Goal: Task Accomplishment & Management: Manage account settings

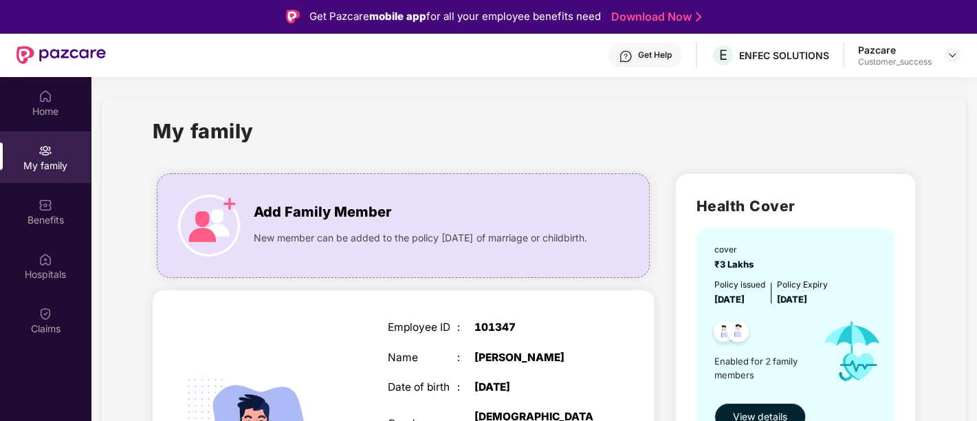
scroll to position [1, 0]
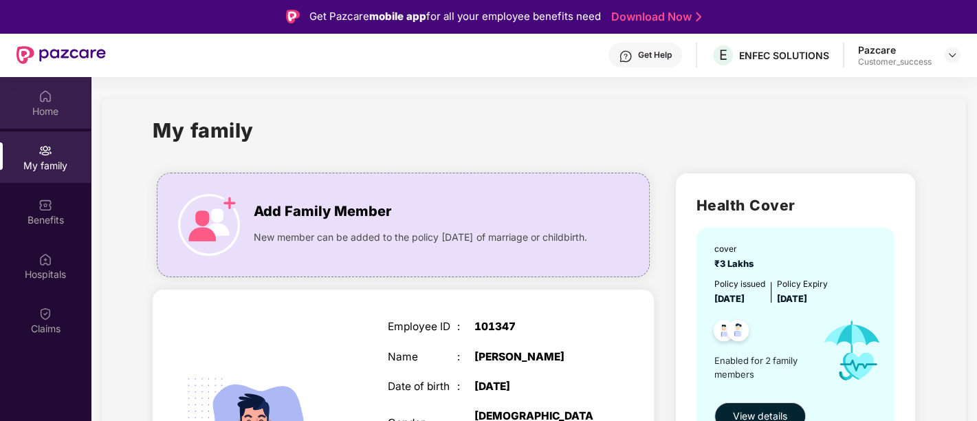
click at [43, 99] on img at bounding box center [45, 96] width 14 height 14
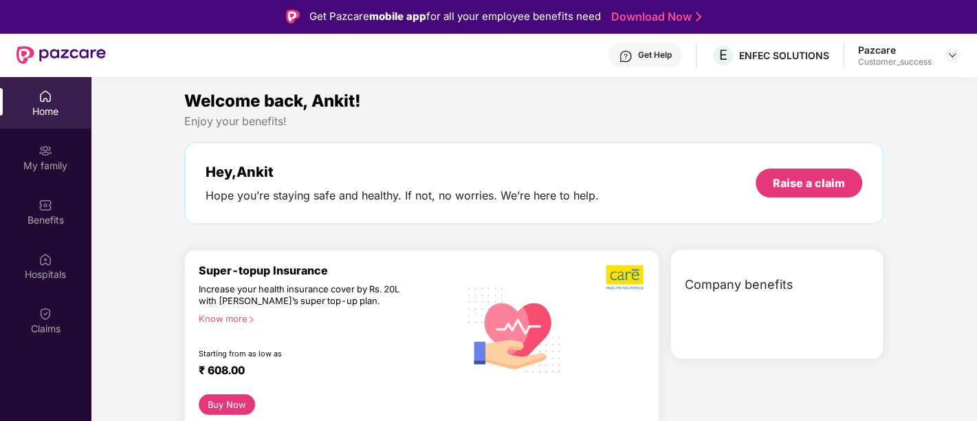
scroll to position [0, 0]
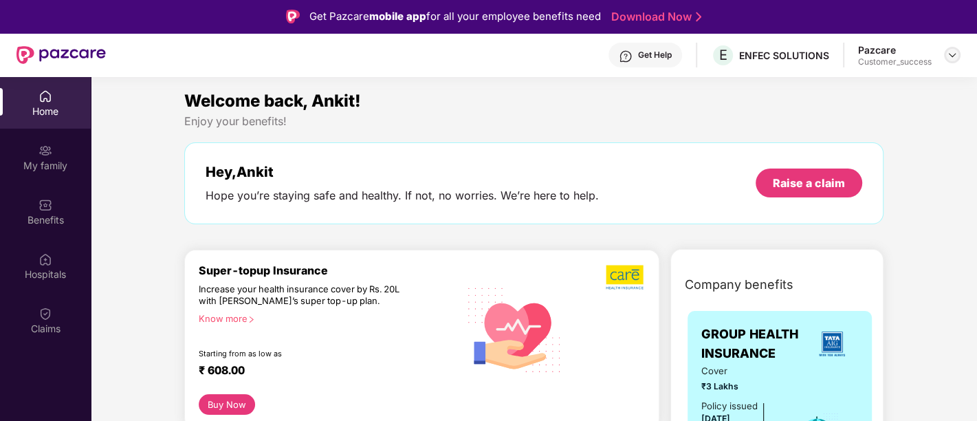
click at [952, 58] on img at bounding box center [951, 54] width 11 height 11
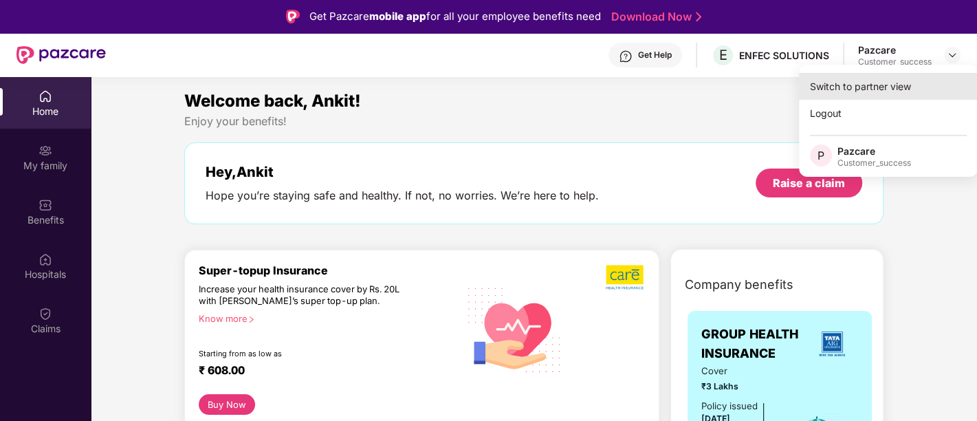
click at [891, 80] on div "Switch to partner view" at bounding box center [888, 86] width 179 height 27
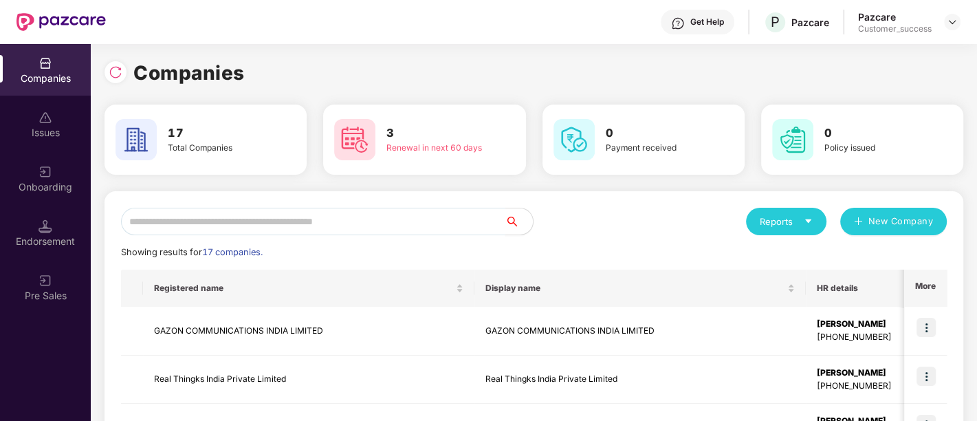
click at [320, 223] on input "text" at bounding box center [313, 221] width 384 height 27
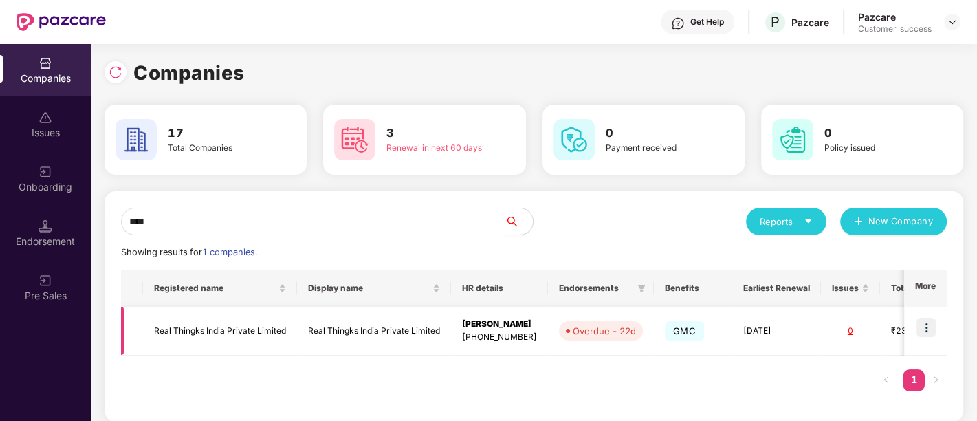
type input "****"
click at [410, 328] on td "Real Thingks India Private Limited" at bounding box center [374, 331] width 154 height 49
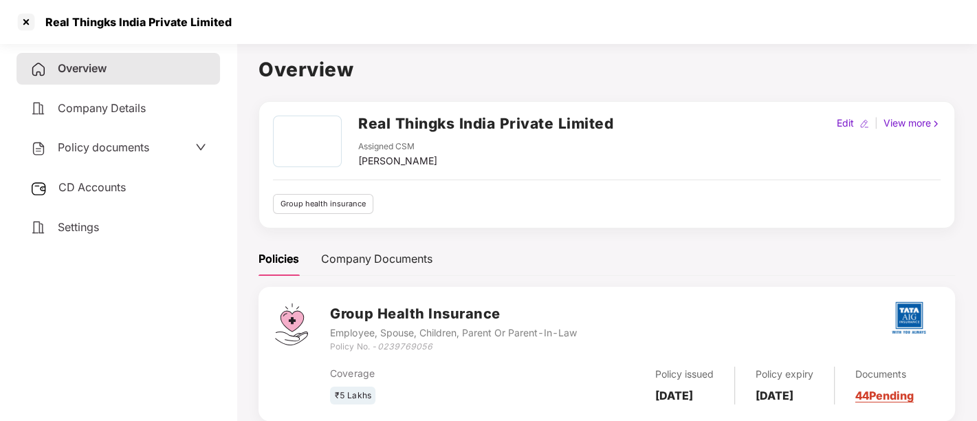
click at [96, 151] on span "Policy documents" at bounding box center [103, 147] width 91 height 14
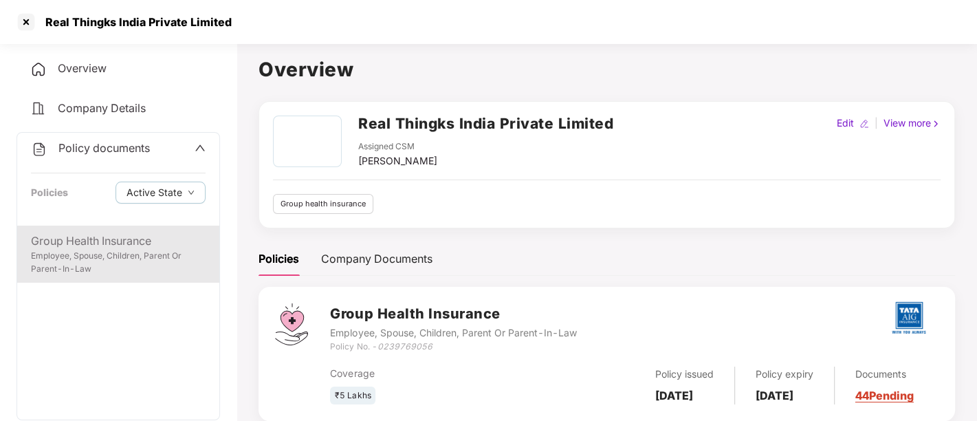
click at [114, 242] on div "Group Health Insurance" at bounding box center [118, 240] width 175 height 17
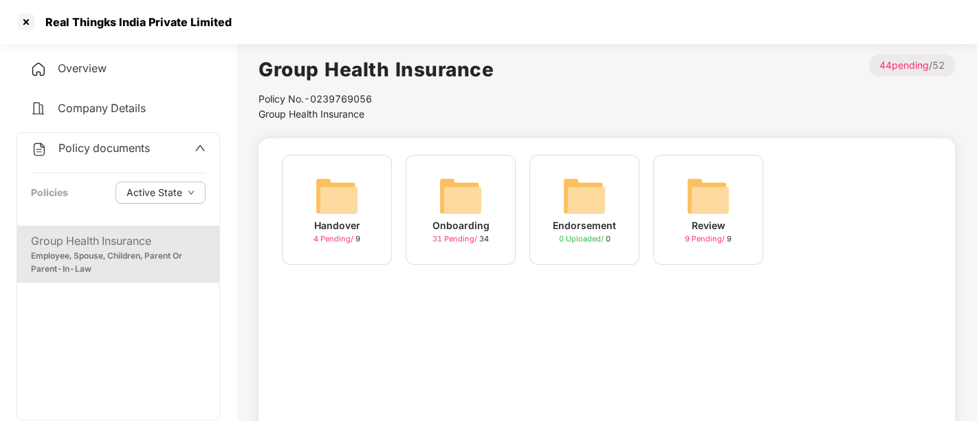
click at [465, 205] on img at bounding box center [460, 196] width 44 height 44
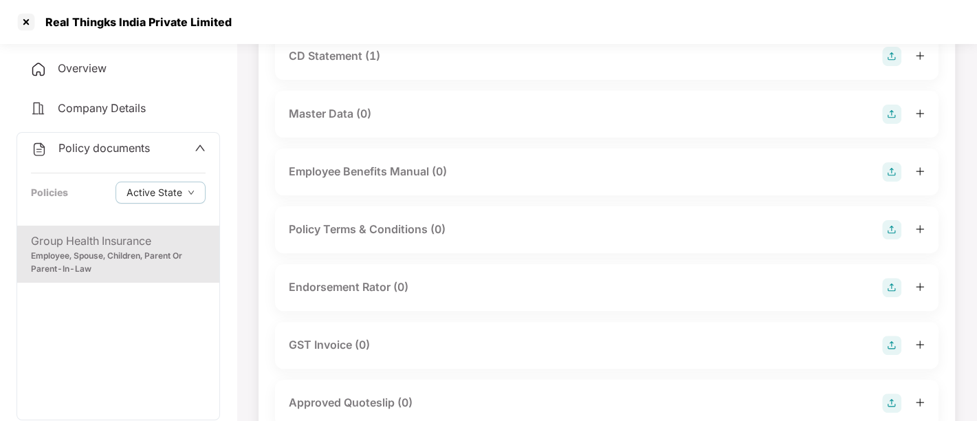
click at [518, 289] on div "Endorsement Rator (0)" at bounding box center [607, 287] width 636 height 19
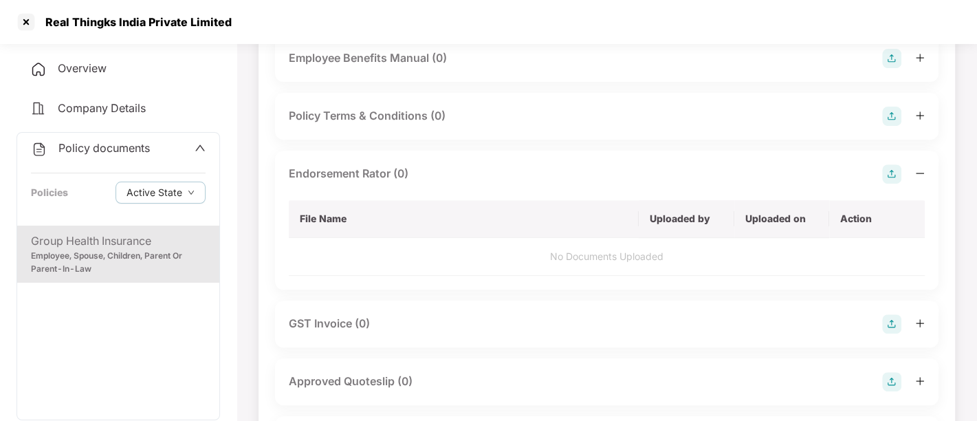
scroll to position [346, 0]
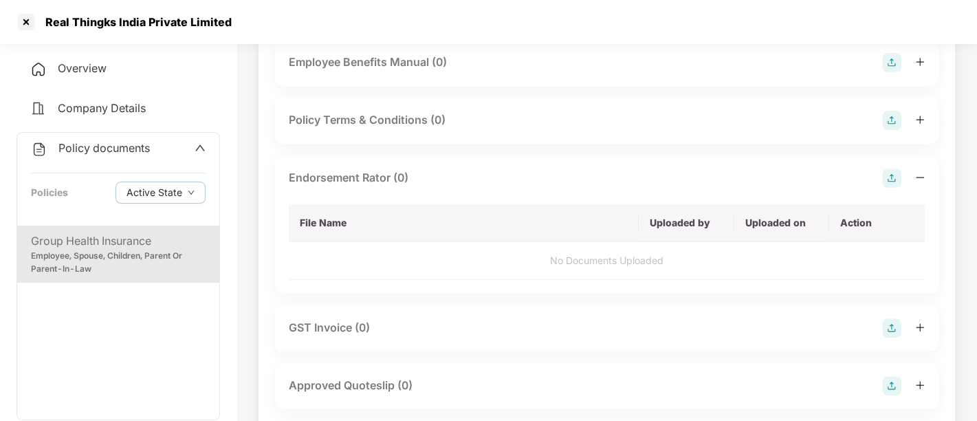
click at [891, 177] on img at bounding box center [891, 177] width 19 height 19
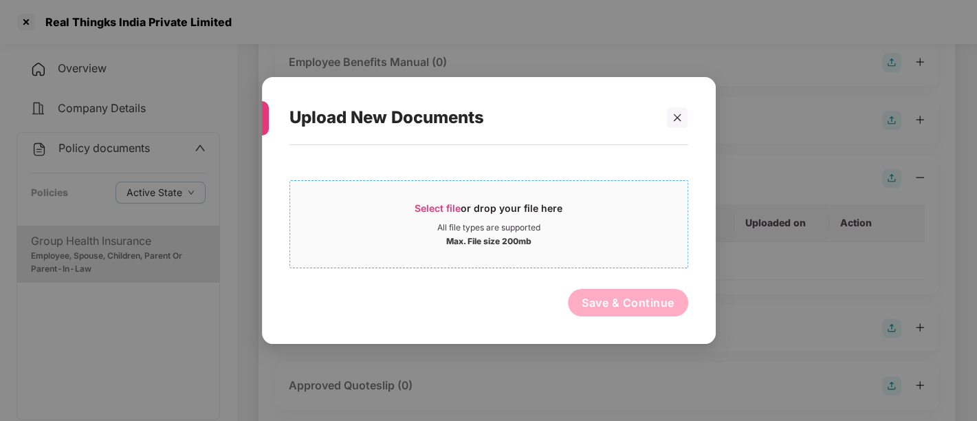
click at [524, 212] on div "Select file or drop your file here" at bounding box center [488, 211] width 148 height 21
click at [481, 214] on div "Select file or drop your file here" at bounding box center [488, 211] width 148 height 21
click at [681, 119] on icon "close" at bounding box center [677, 118] width 10 height 10
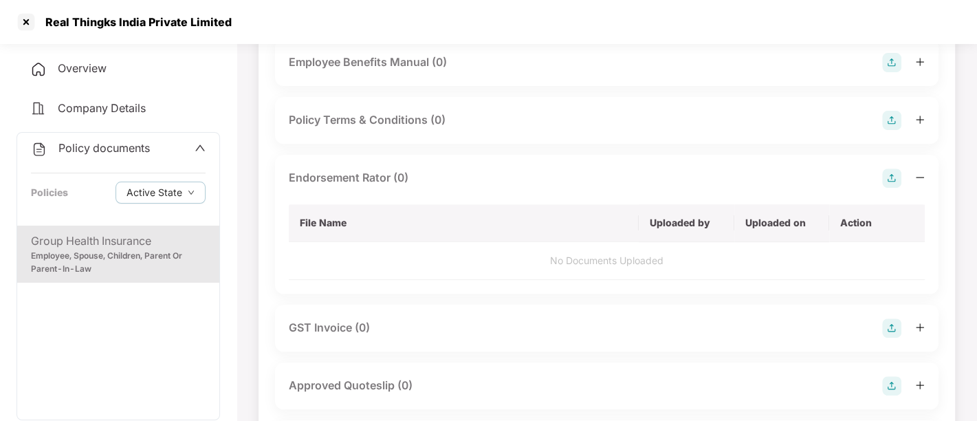
click at [892, 175] on img at bounding box center [891, 177] width 19 height 19
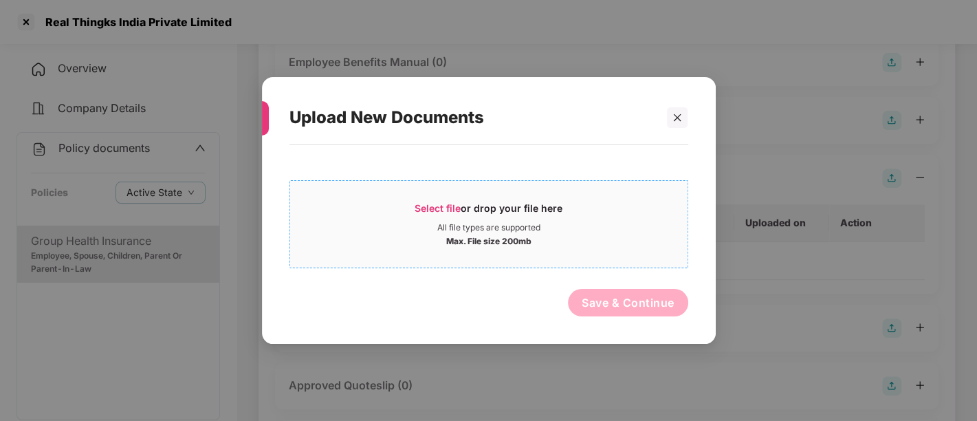
click at [482, 222] on div "All file types are supported" at bounding box center [488, 227] width 103 height 11
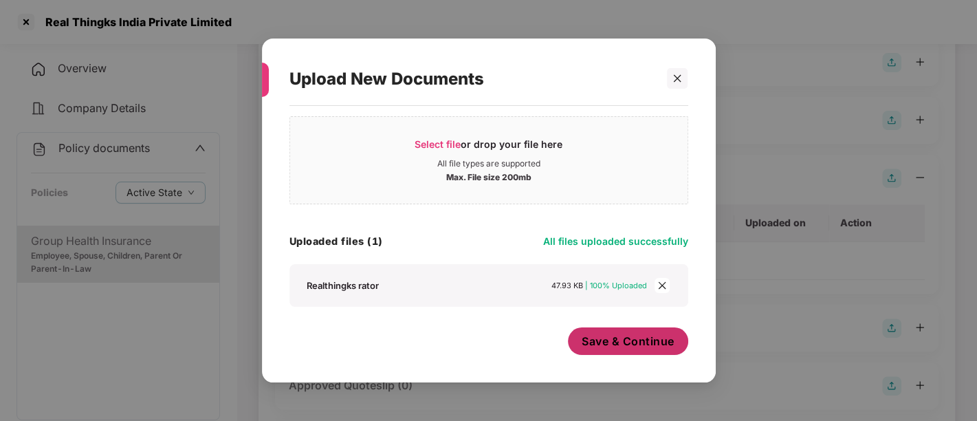
scroll to position [23, 0]
click at [640, 335] on span "Save & Continue" at bounding box center [627, 342] width 93 height 15
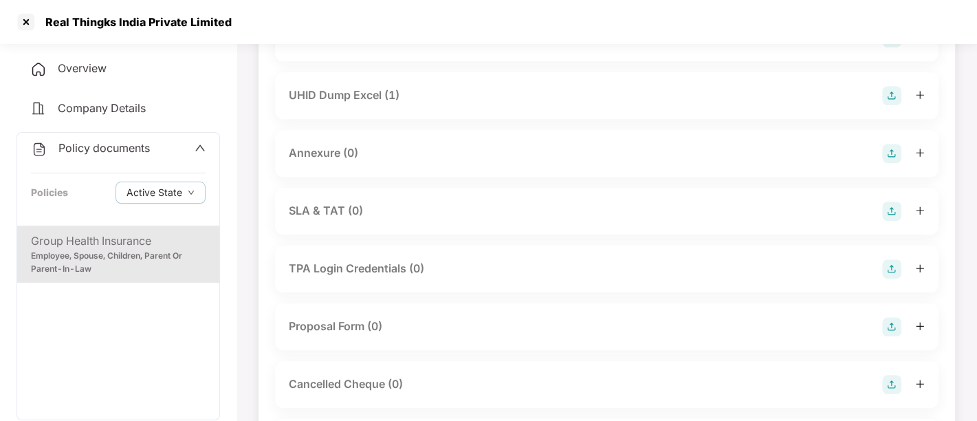
scroll to position [759, 0]
click at [895, 155] on img at bounding box center [891, 152] width 19 height 19
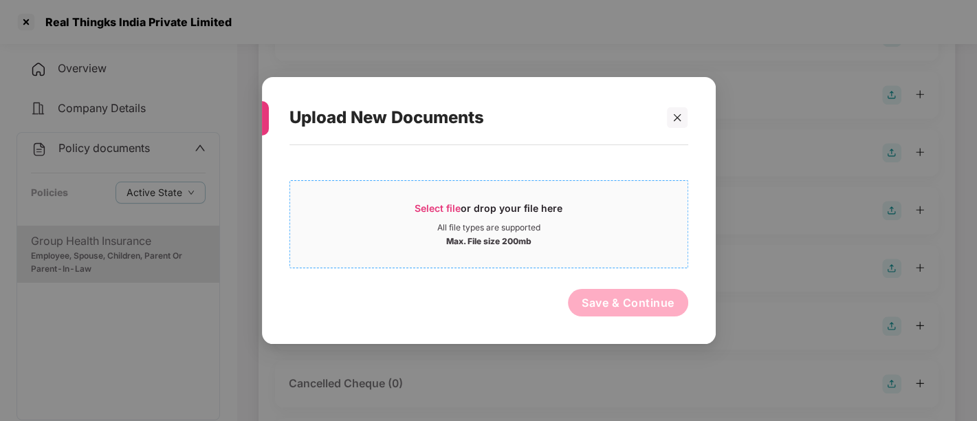
click at [522, 209] on div "Select file or drop your file here" at bounding box center [488, 211] width 148 height 21
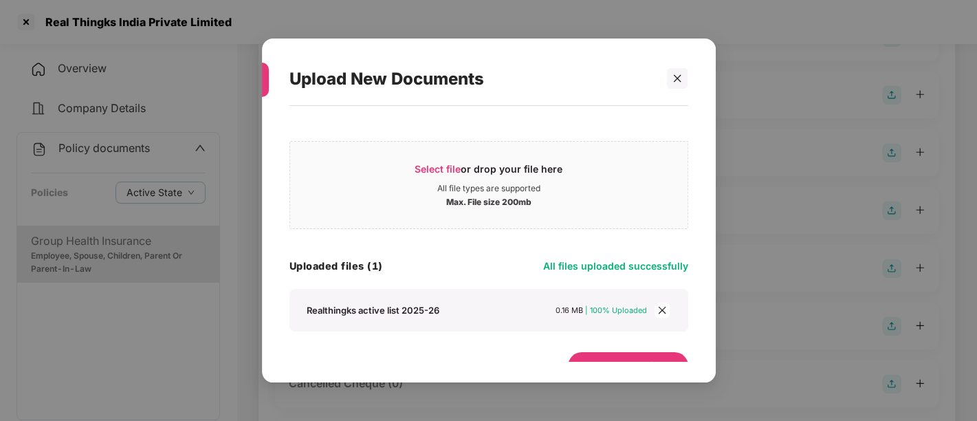
scroll to position [23, 0]
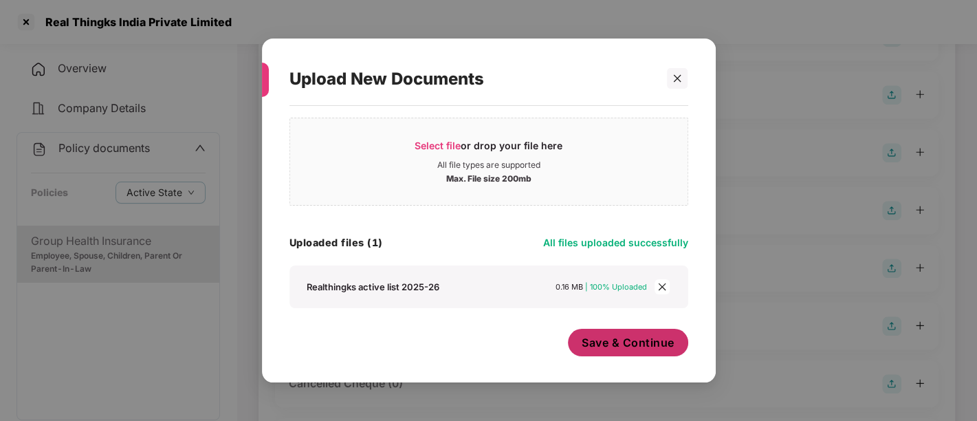
click at [644, 338] on span "Save & Continue" at bounding box center [627, 342] width 93 height 15
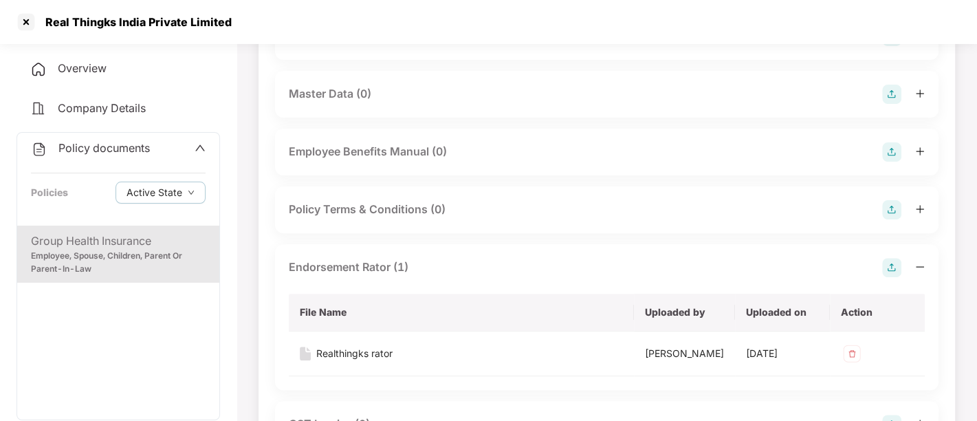
scroll to position [212, 0]
